Goal: Task Accomplishment & Management: Complete application form

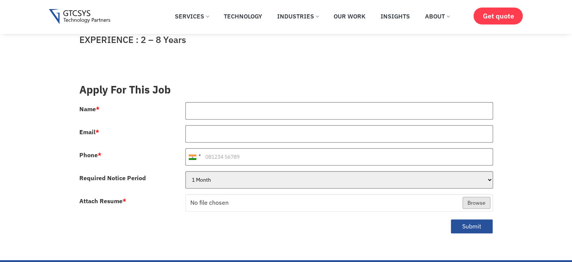
scroll to position [244, 0]
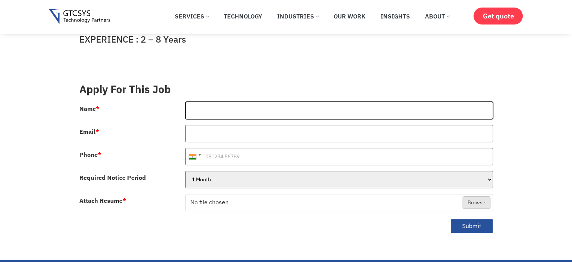
type input "[PERSON_NAME]"
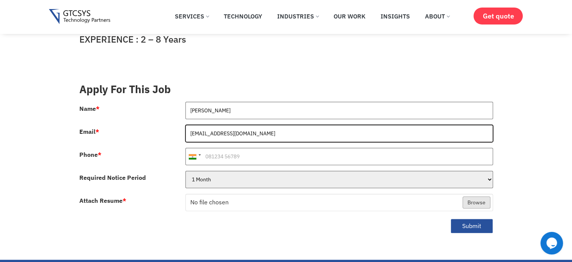
scroll to position [0, 0]
type input "[EMAIL_ADDRESS][DOMAIN_NAME]"
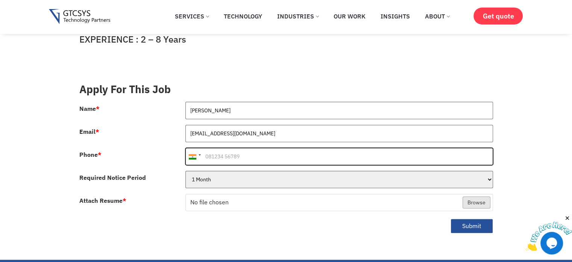
click at [233, 155] on input "Phone *" at bounding box center [340, 156] width 308 height 17
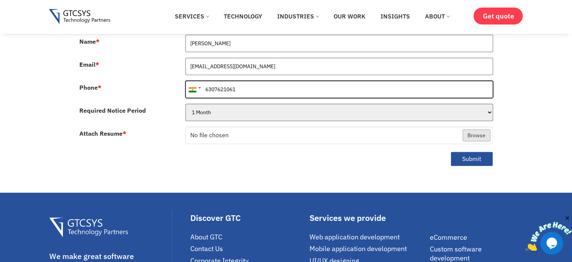
scroll to position [311, 0]
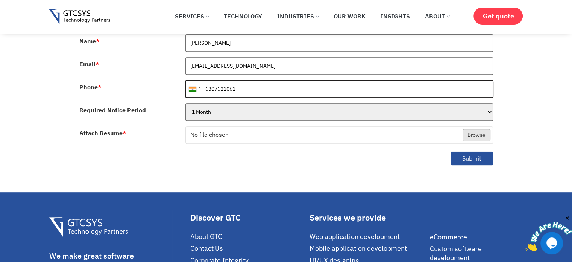
type input "6307621061"
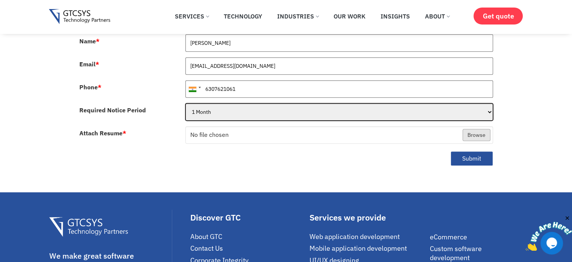
click at [234, 103] on select "1 Month 2 Months 3Months" at bounding box center [340, 111] width 308 height 17
click at [229, 103] on select "1 Month 2 Months 3Months" at bounding box center [340, 111] width 308 height 17
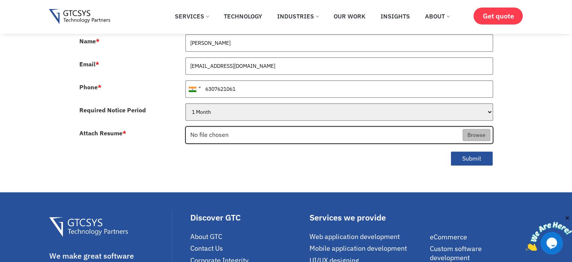
click at [235, 126] on input "Attach Resume *" at bounding box center [339, 134] width 307 height 17
type input "C:\fakepath\[PERSON_NAME] Java.pdf"
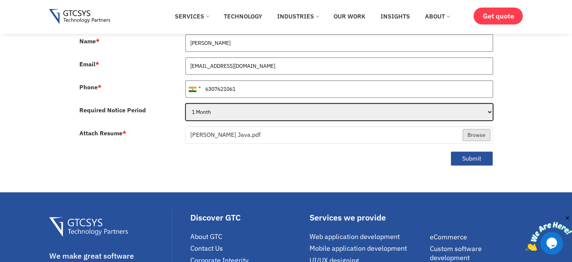
click at [267, 103] on select "1 Month 2 Months 3Months" at bounding box center [340, 111] width 308 height 17
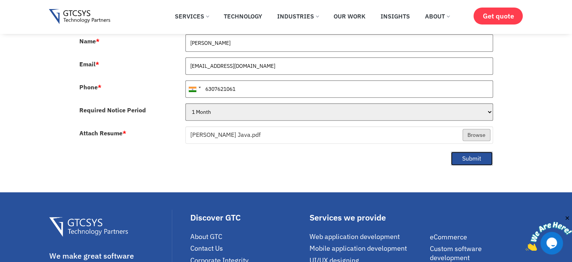
click at [471, 152] on button "Submit" at bounding box center [472, 158] width 43 height 15
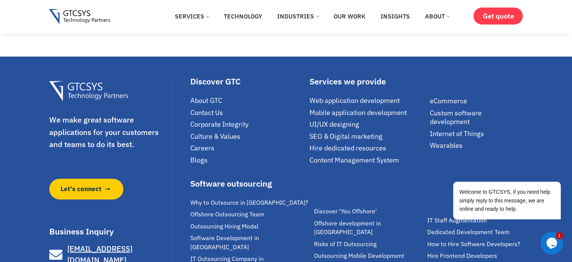
click at [551, 243] on icon "Chat widget" at bounding box center [552, 242] width 11 height 11
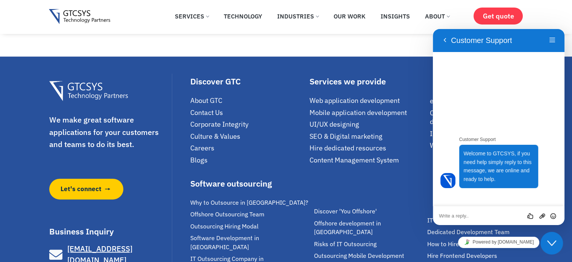
click at [433, 29] on textarea at bounding box center [433, 29] width 0 height 0
drag, startPoint x: 481, startPoint y: 214, endPoint x: 490, endPoint y: 214, distance: 9.0
click at [433, 29] on textarea "how to crack interwive" at bounding box center [433, 29] width 0 height 0
type textarea "how to crack interview"
